Goal: Transaction & Acquisition: Purchase product/service

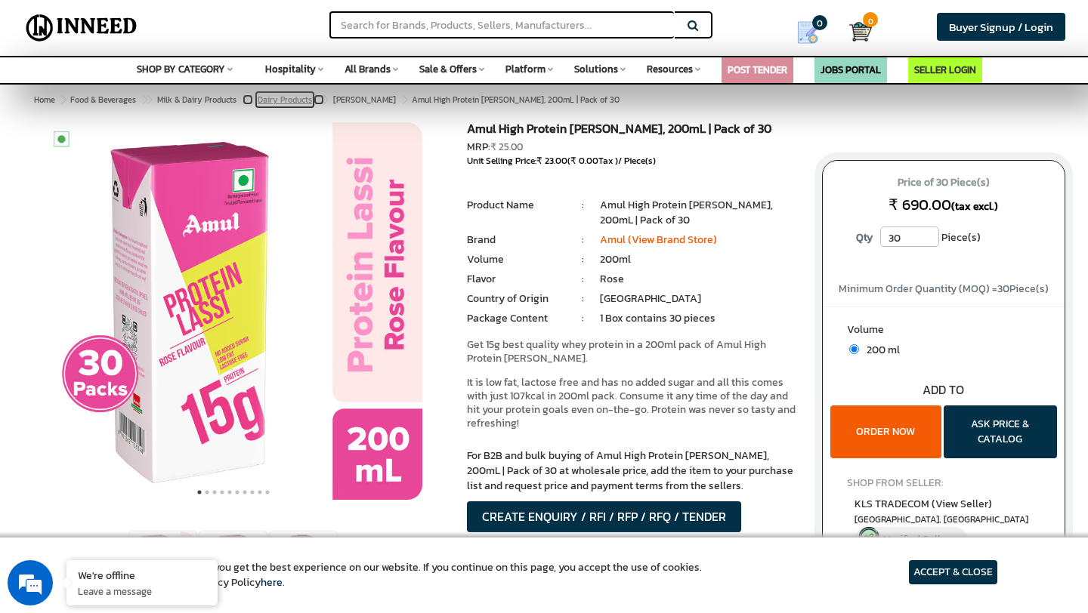
click at [295, 103] on span "Dairy Products" at bounding box center [285, 100] width 54 height 12
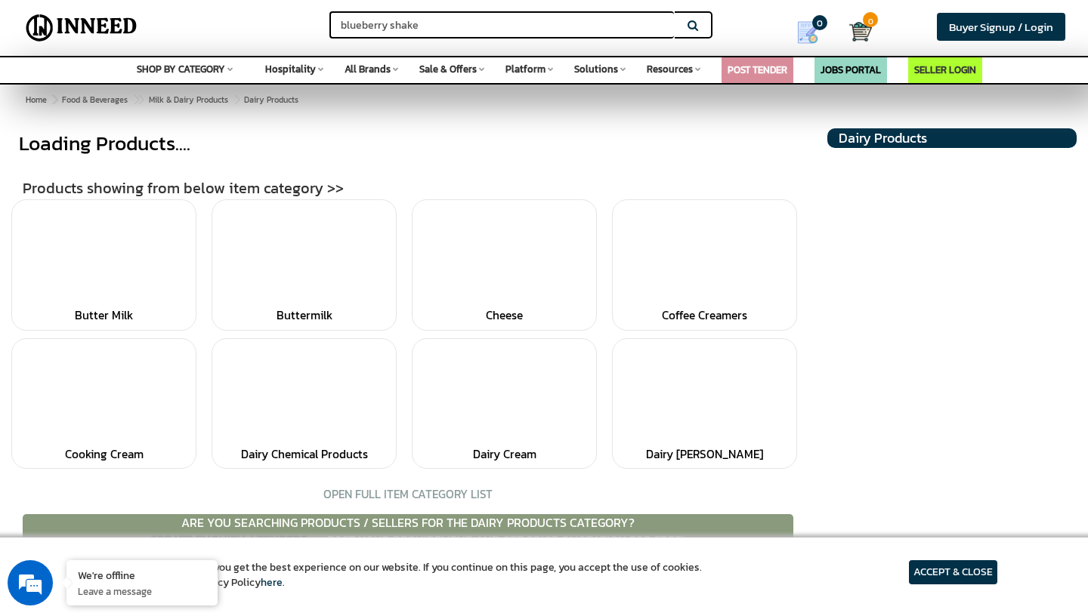
type input "blueberry shake"
click at [675, 11] on button "Search" at bounding box center [694, 24] width 38 height 27
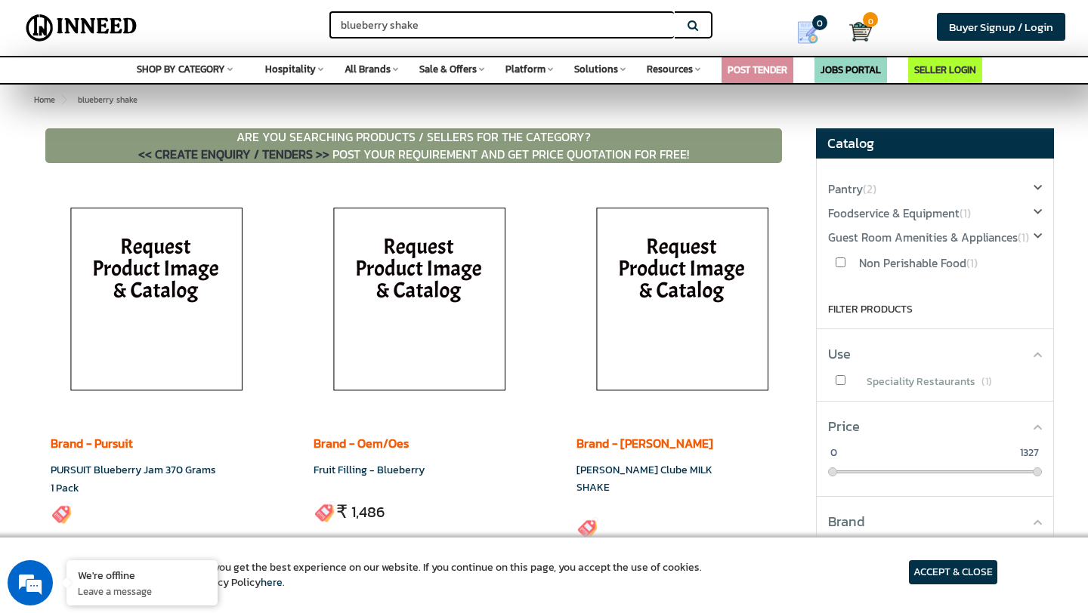
click at [427, 23] on input "blueberry shake" at bounding box center [501, 24] width 344 height 27
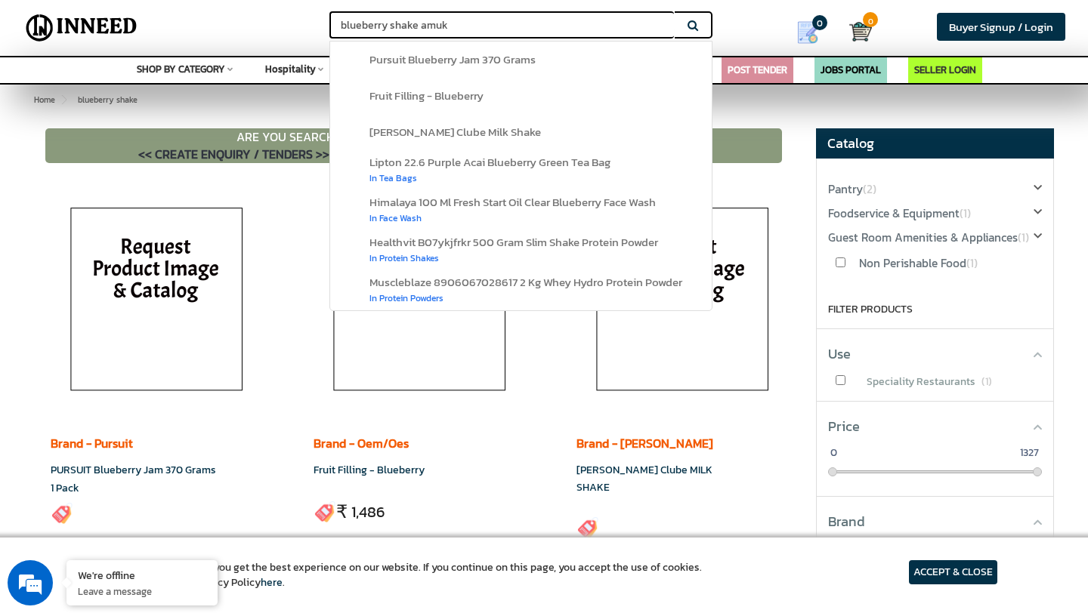
click at [675, 11] on button "Search" at bounding box center [694, 24] width 38 height 27
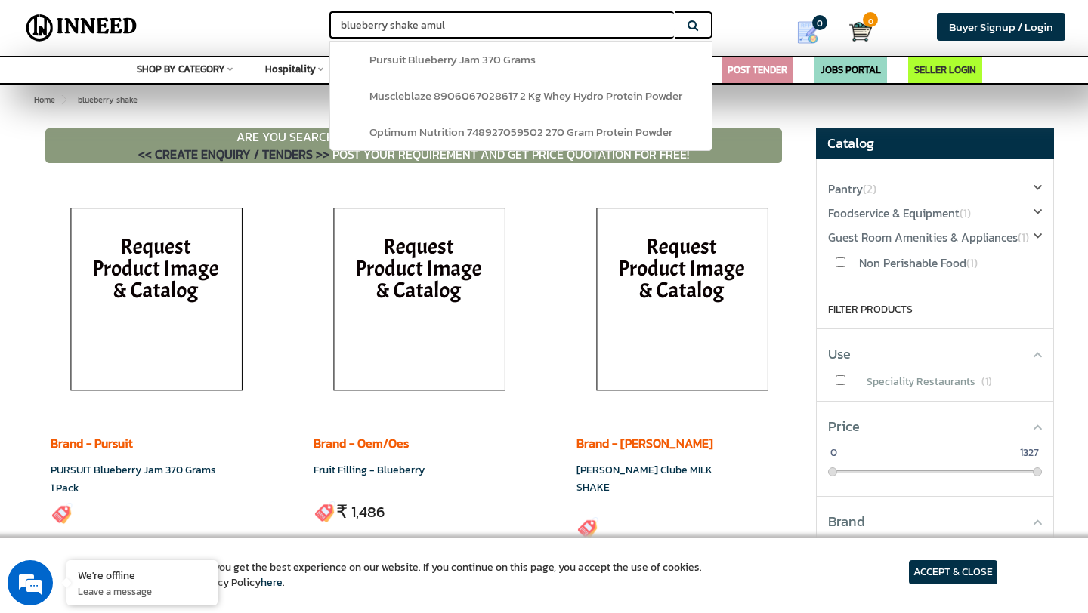
type input "blueberry shake amul"
click at [675, 11] on button "Search" at bounding box center [694, 24] width 38 height 27
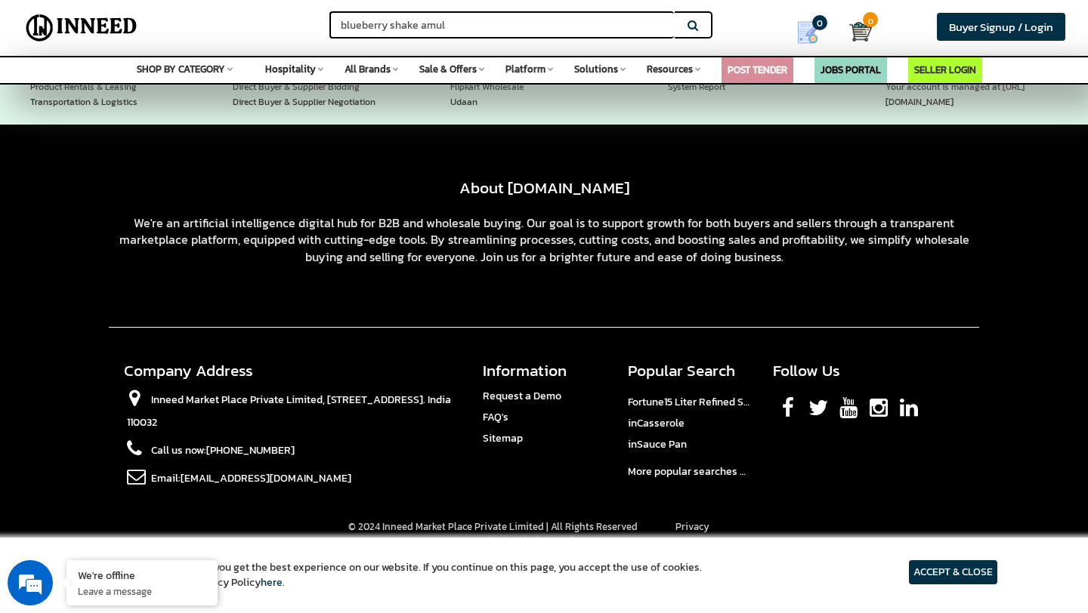
scroll to position [8750, 0]
